Goal: Book appointment/travel/reservation

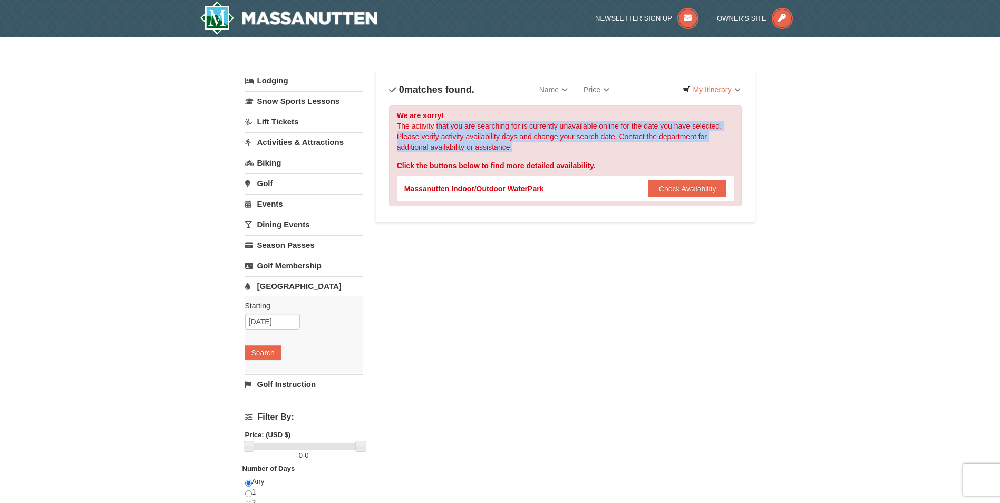
drag, startPoint x: 436, startPoint y: 129, endPoint x: 581, endPoint y: 145, distance: 145.9
click at [581, 145] on div "We are sorry! The activity that you are searching for is currently unavailable …" at bounding box center [565, 155] width 353 height 101
drag, startPoint x: 581, startPoint y: 145, endPoint x: 546, endPoint y: 150, distance: 35.6
click at [546, 150] on div "We are sorry! The activity that you are searching for is currently unavailable …" at bounding box center [565, 155] width 353 height 101
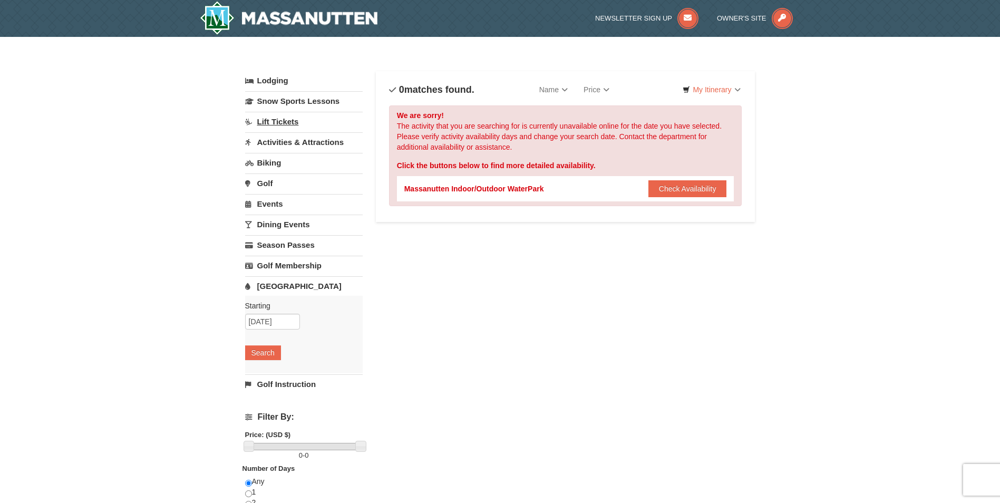
drag, startPoint x: 531, startPoint y: 156, endPoint x: 354, endPoint y: 113, distance: 182.2
click at [354, 113] on div "Lodging Arrival Please format dates MM/DD/YYYY Please format dates MM/DD/YYYY 0…" at bounding box center [500, 342] width 510 height 542
drag, startPoint x: 354, startPoint y: 113, endPoint x: 491, endPoint y: 308, distance: 238.8
click at [491, 308] on div "Lodging Arrival Please format dates MM/DD/YYYY Please format dates MM/DD/YYYY 0…" at bounding box center [500, 342] width 510 height 542
